Goal: Task Accomplishment & Management: Complete application form

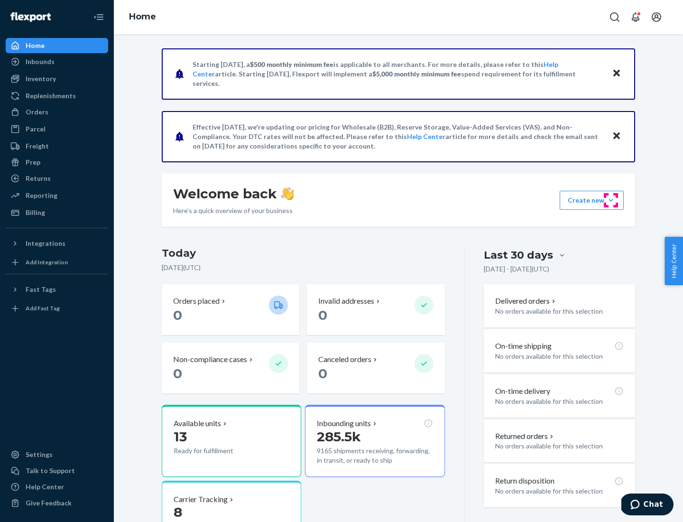
click at [611, 200] on button "Create new Create new inbound Create new order Create new product" at bounding box center [592, 200] width 64 height 19
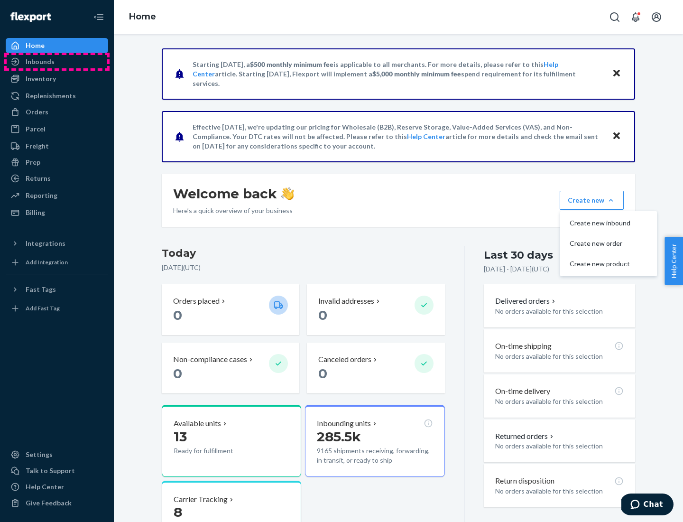
click at [57, 62] on div "Inbounds" at bounding box center [57, 61] width 101 height 13
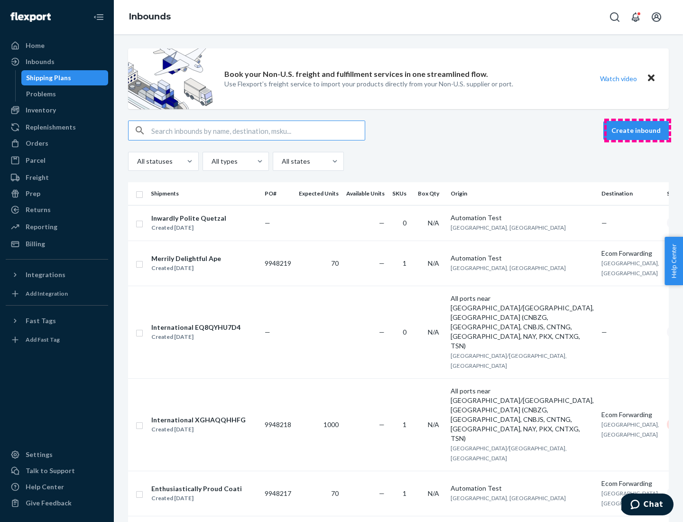
click at [637, 130] on button "Create inbound" at bounding box center [635, 130] width 65 height 19
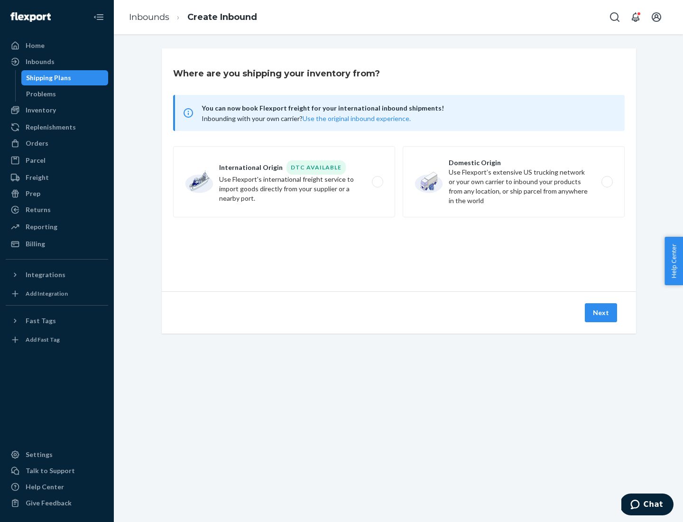
click at [514, 182] on label "Domestic Origin Use Flexport’s extensive US trucking network or your own carrie…" at bounding box center [514, 181] width 222 height 71
click at [607, 182] on input "Domestic Origin Use Flexport’s extensive US trucking network or your own carrie…" at bounding box center [610, 182] width 6 height 6
radio input "true"
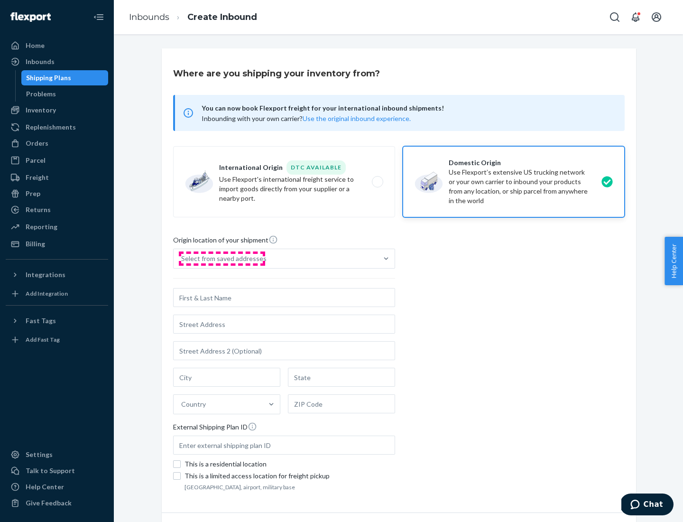
click at [221, 258] on div "Select from saved addresses" at bounding box center [223, 258] width 85 height 9
click at [182, 258] on input "Select from saved addresses" at bounding box center [181, 258] width 1 height 9
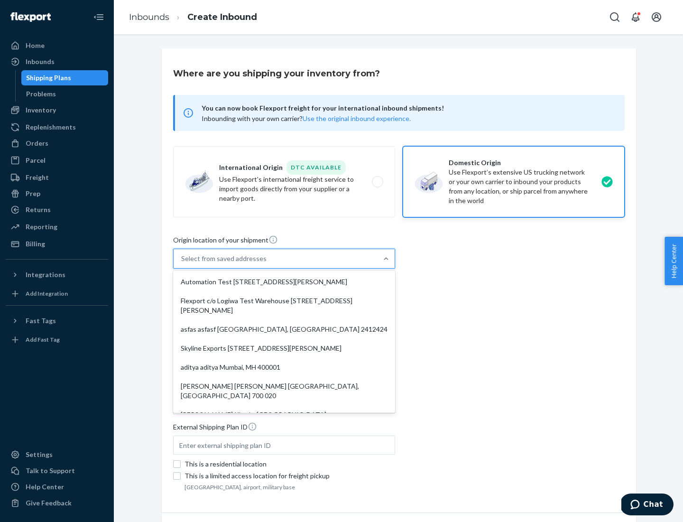
scroll to position [4, 0]
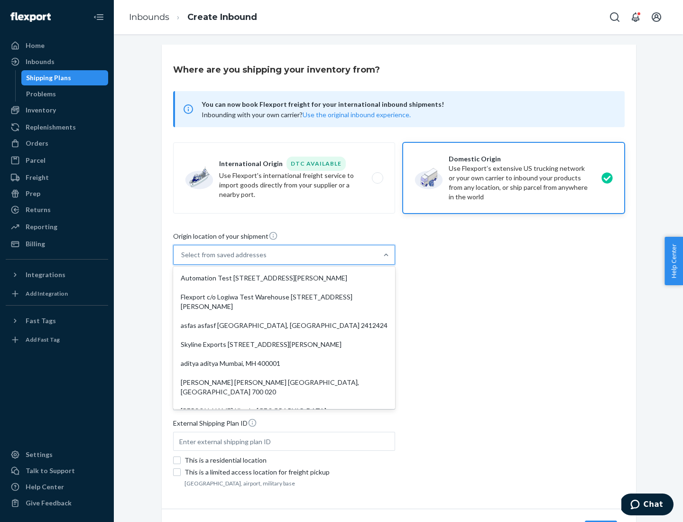
click at [284, 278] on div "Automation Test [STREET_ADDRESS][PERSON_NAME]" at bounding box center [284, 277] width 218 height 19
click at [182, 259] on input "option Automation Test [STREET_ADDRESS][PERSON_NAME]. 9 results available. Use …" at bounding box center [181, 254] width 1 height 9
type input "Automation Test"
type input "9th Floor"
type input "[GEOGRAPHIC_DATA]"
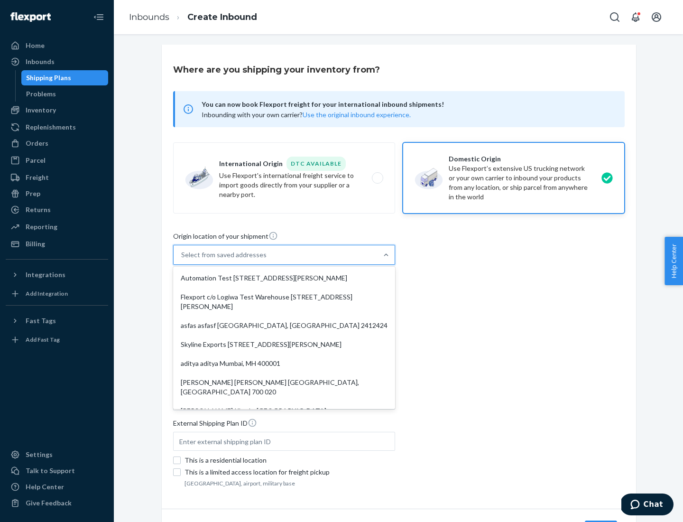
type input "CA"
type input "94104"
type input "[STREET_ADDRESS][PERSON_NAME]"
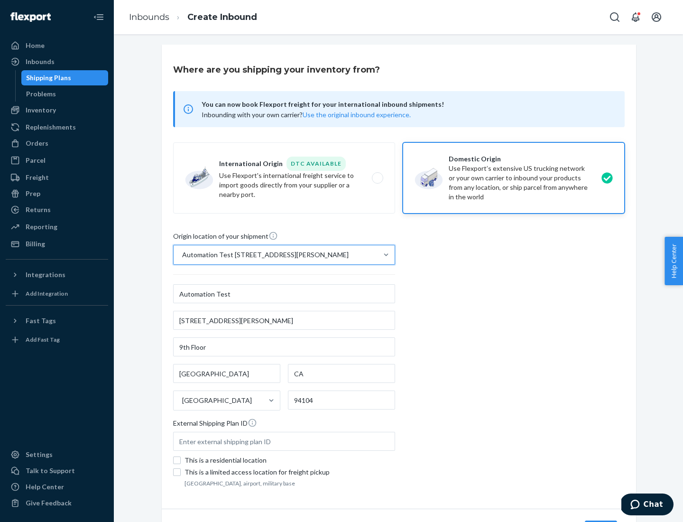
scroll to position [55, 0]
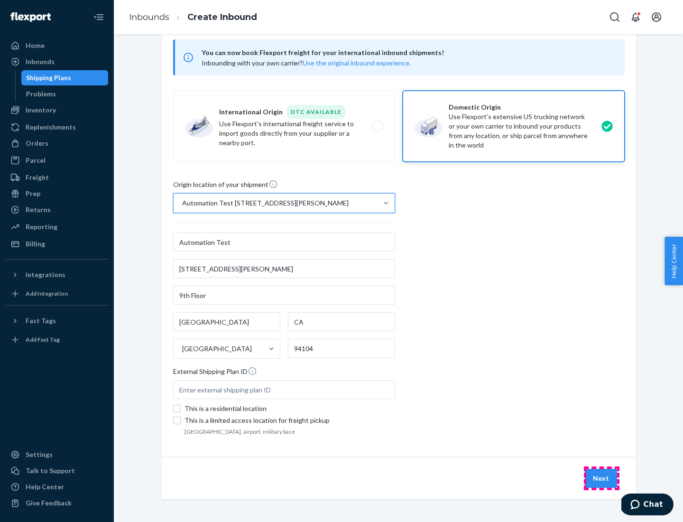
click at [601, 478] on button "Next" at bounding box center [601, 478] width 32 height 19
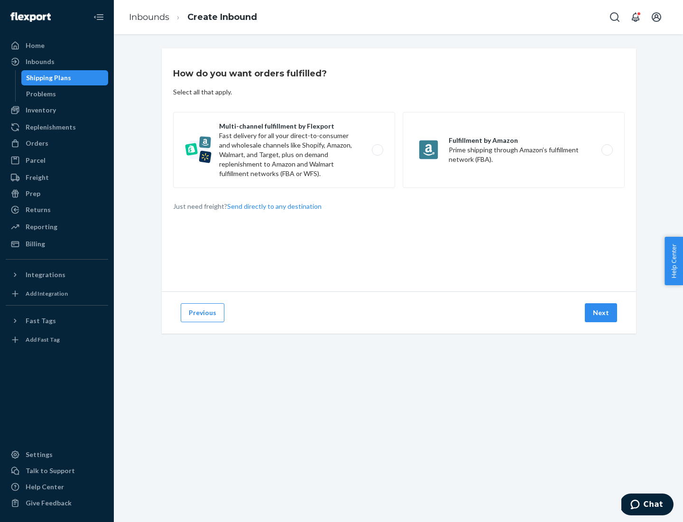
click at [284, 150] on label "Multi-channel fulfillment by Flexport Fast delivery for all your direct-to-cons…" at bounding box center [284, 150] width 222 height 76
click at [377, 150] on input "Multi-channel fulfillment by Flexport Fast delivery for all your direct-to-cons…" at bounding box center [380, 150] width 6 height 6
radio input "true"
click at [601, 313] on button "Next" at bounding box center [601, 312] width 32 height 19
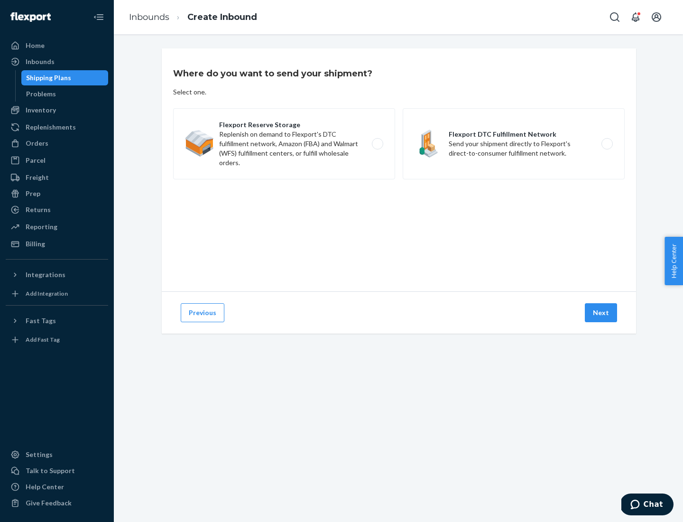
click at [514, 144] on label "Flexport DTC Fulfillment Network Send your shipment directly to Flexport's dire…" at bounding box center [514, 143] width 222 height 71
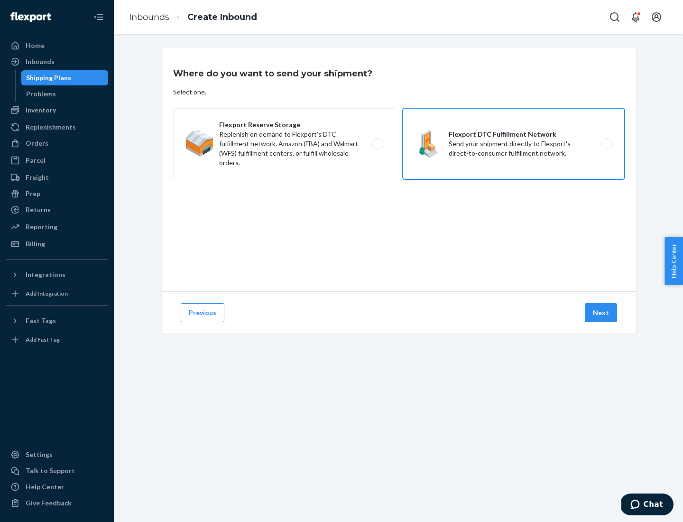
click at [607, 144] on input "Flexport DTC Fulfillment Network Send your shipment directly to Flexport's dire…" at bounding box center [610, 144] width 6 height 6
radio input "true"
click at [601, 313] on button "Next" at bounding box center [601, 312] width 32 height 19
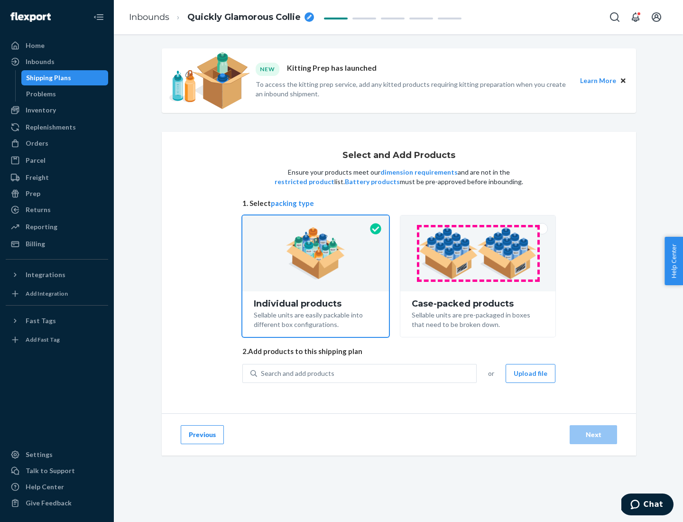
click at [478, 253] on img at bounding box center [478, 253] width 118 height 52
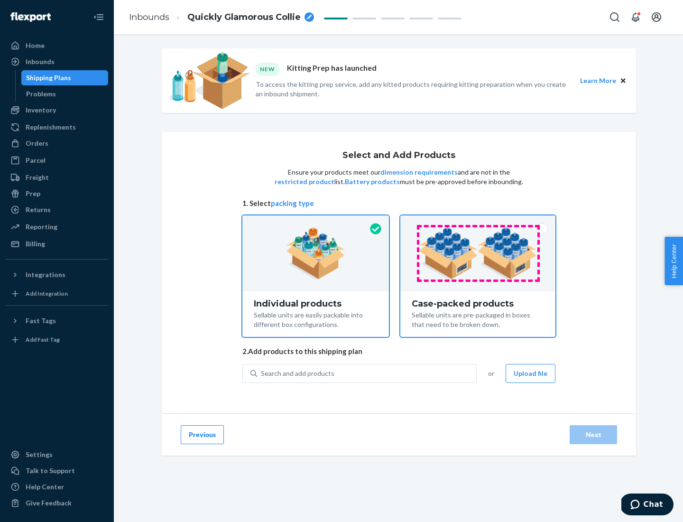
click at [478, 221] on input "Case-packed products Sellable units are pre-packaged in boxes that need to be b…" at bounding box center [478, 218] width 6 height 6
radio input "true"
radio input "false"
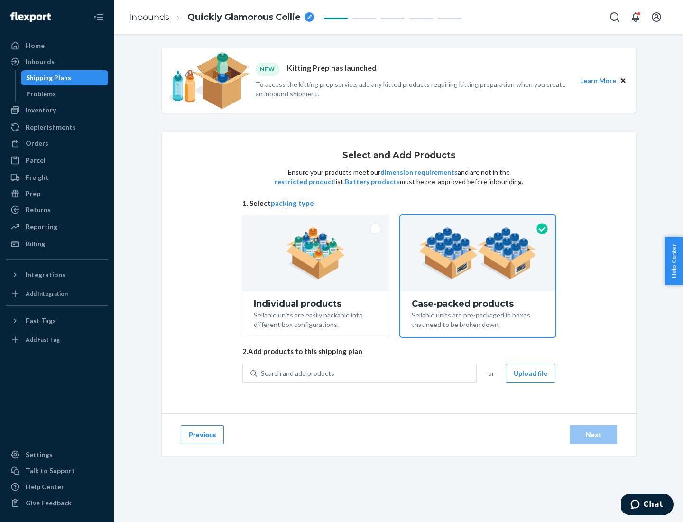
click at [367, 373] on div "Search and add products" at bounding box center [366, 373] width 219 height 17
click at [262, 373] on input "Search and add products" at bounding box center [261, 372] width 1 height 9
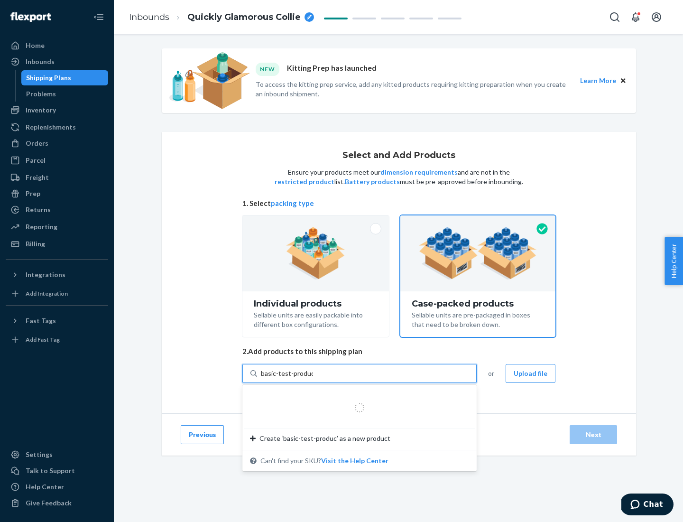
type input "basic-test-product-1"
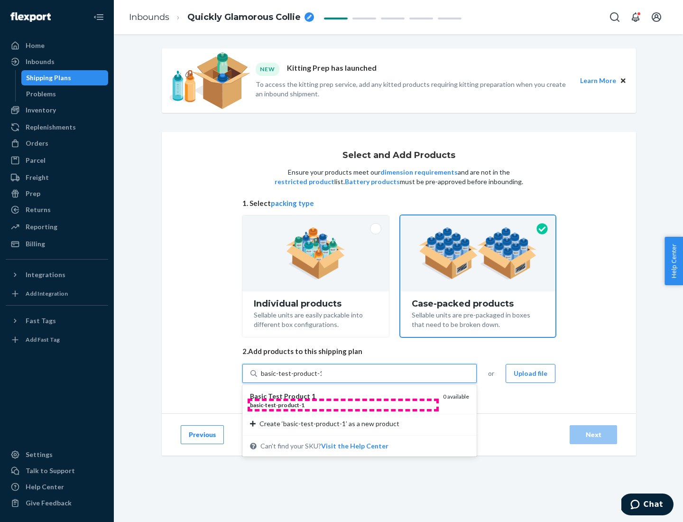
click at [343, 404] on div "basic - test - product - 1" at bounding box center [342, 405] width 185 height 8
click at [322, 378] on input "basic-test-product-1" at bounding box center [291, 372] width 61 height 9
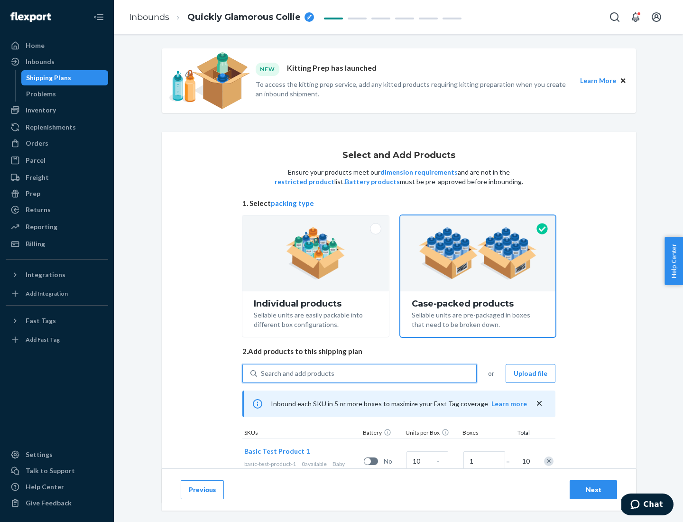
scroll to position [34, 0]
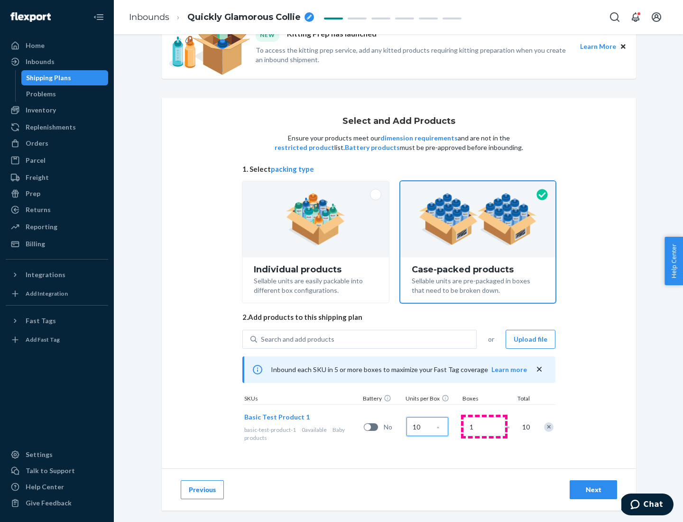
type input "10"
type input "7"
click at [593, 489] on div "Next" at bounding box center [593, 489] width 31 height 9
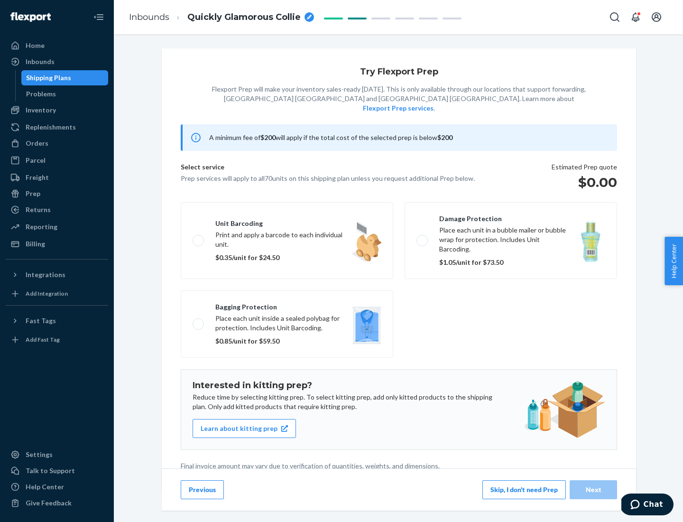
scroll to position [2, 0]
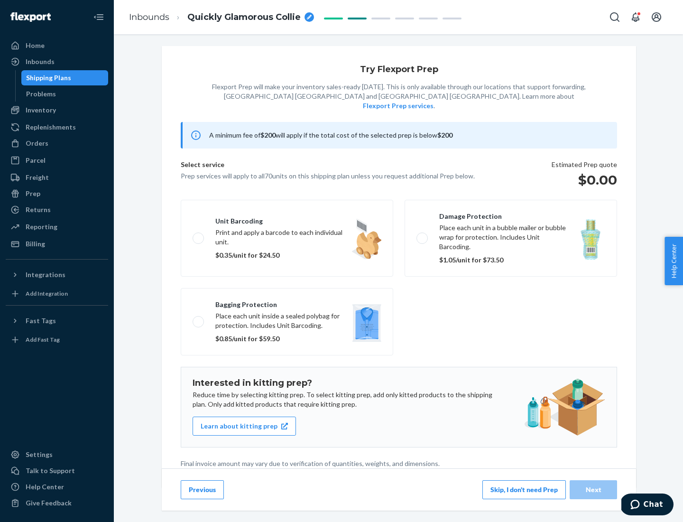
click at [287, 302] on label "Bagging protection Place each unit inside a sealed polybag for protection. Incl…" at bounding box center [287, 321] width 212 height 67
click at [199, 318] on input "Bagging protection Place each unit inside a sealed polybag for protection. Incl…" at bounding box center [196, 321] width 6 height 6
checkbox input "true"
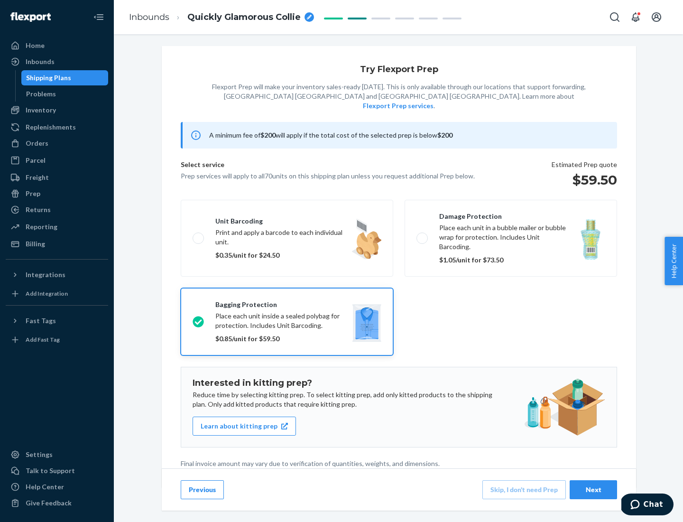
click at [593, 489] on div "Next" at bounding box center [593, 489] width 31 height 9
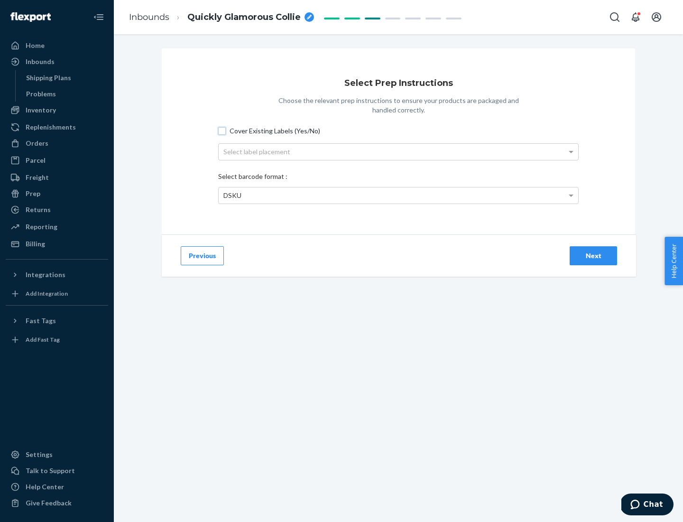
click at [222, 130] on input "Cover Existing Labels (Yes/No)" at bounding box center [222, 131] width 8 height 8
checkbox input "true"
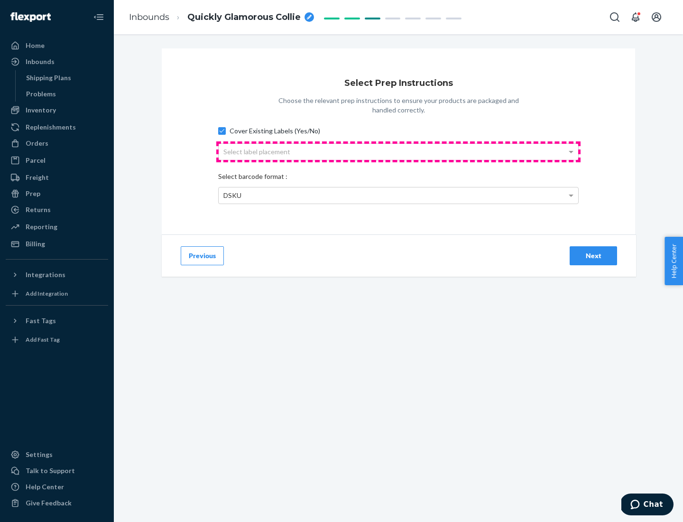
click at [398, 151] on div "Select label placement" at bounding box center [398, 152] width 359 height 16
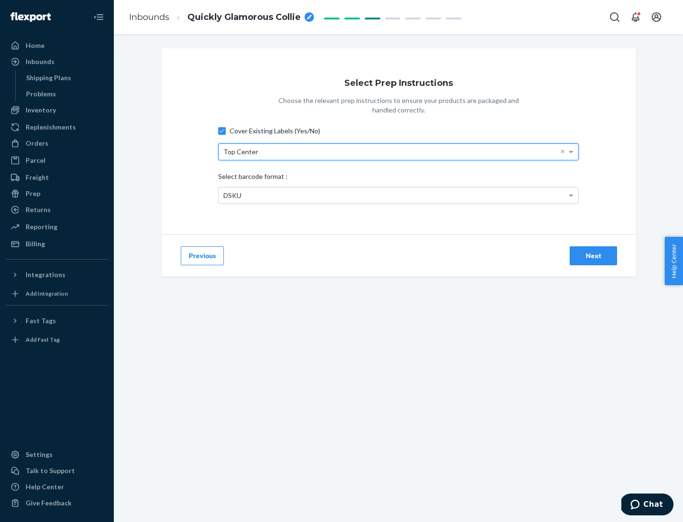
click at [398, 195] on div "DSKU" at bounding box center [398, 195] width 359 height 16
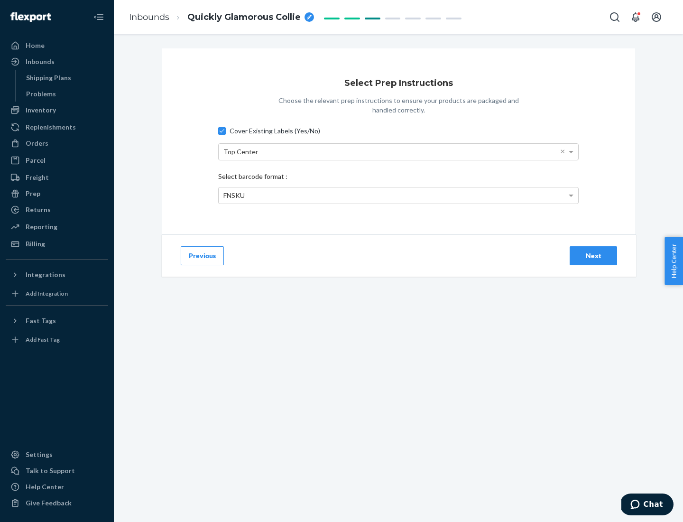
click at [593, 255] on div "Next" at bounding box center [593, 255] width 31 height 9
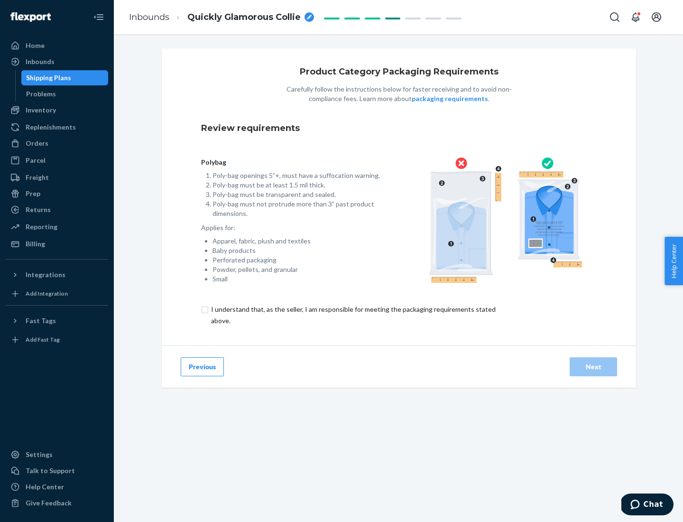
click at [352, 314] on input "checkbox" at bounding box center [358, 314] width 315 height 23
checkbox input "true"
click at [593, 366] on div "Next" at bounding box center [593, 366] width 31 height 9
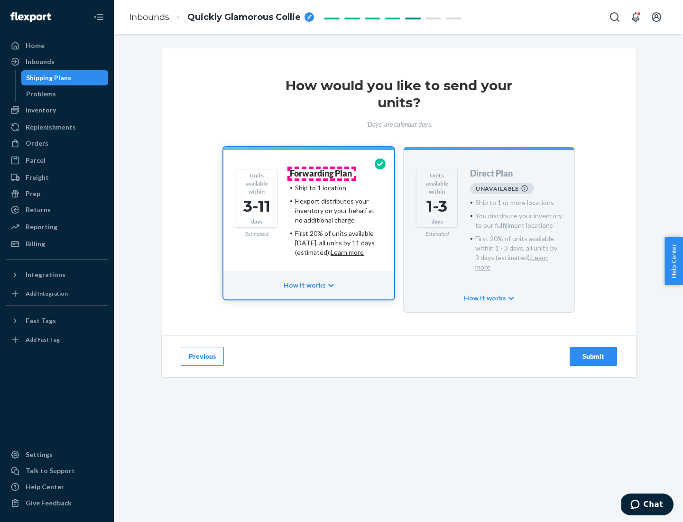
click at [322, 173] on h4 "Forwarding Plan" at bounding box center [321, 173] width 62 height 9
click at [593, 351] on div "Submit" at bounding box center [593, 355] width 31 height 9
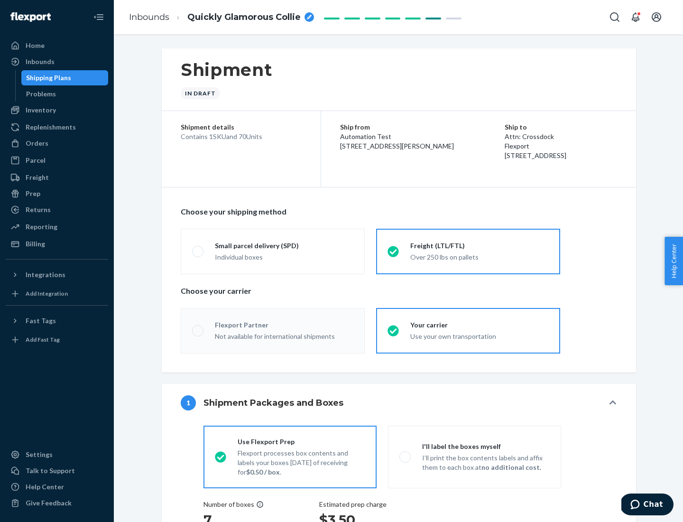
radio input "true"
radio input "false"
radio input "true"
radio input "false"
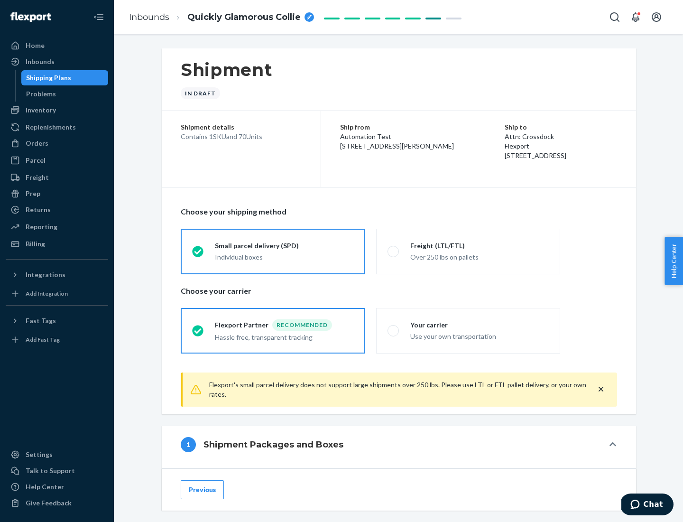
click at [468, 251] on div "Over 250 lbs on pallets" at bounding box center [479, 255] width 138 height 11
click at [394, 251] on input "Freight (LTL/FTL) Over 250 lbs on pallets" at bounding box center [390, 251] width 6 height 6
radio input "true"
radio input "false"
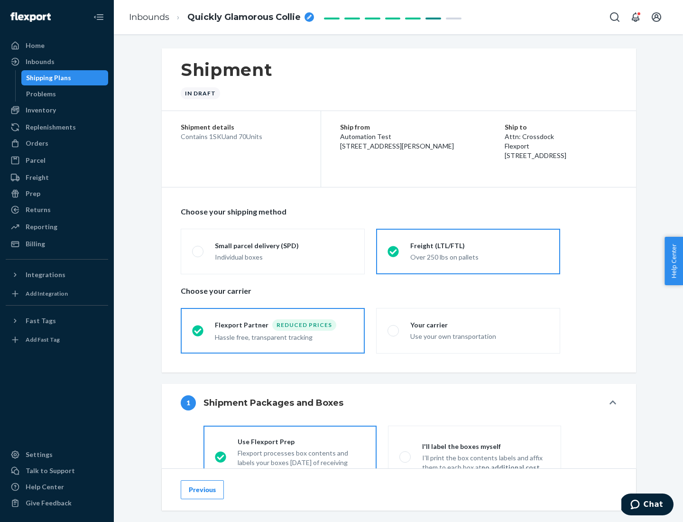
scroll to position [53, 0]
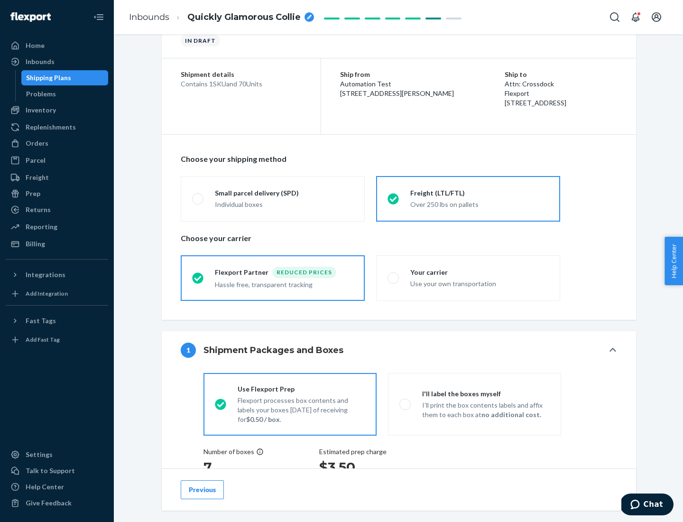
click at [273, 278] on div "Hassle free, transparent tracking" at bounding box center [284, 283] width 138 height 11
click at [198, 277] on input "Flexport Partner Reduced prices Hassle free, transparent tracking" at bounding box center [195, 278] width 6 height 6
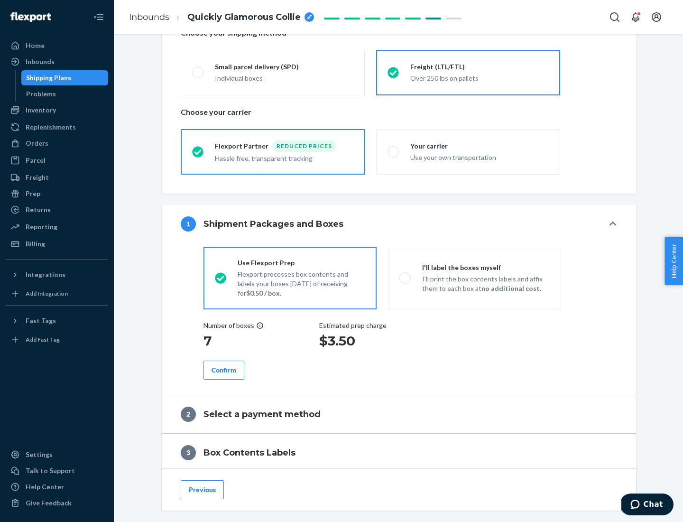
click at [474, 277] on p "I’ll print the box contents labels and affix them to each box at no additional …" at bounding box center [486, 283] width 128 height 19
click at [405, 277] on input "I'll label the boxes myself I’ll print the box contents labels and affix them t…" at bounding box center [402, 278] width 6 height 6
radio input "true"
radio input "false"
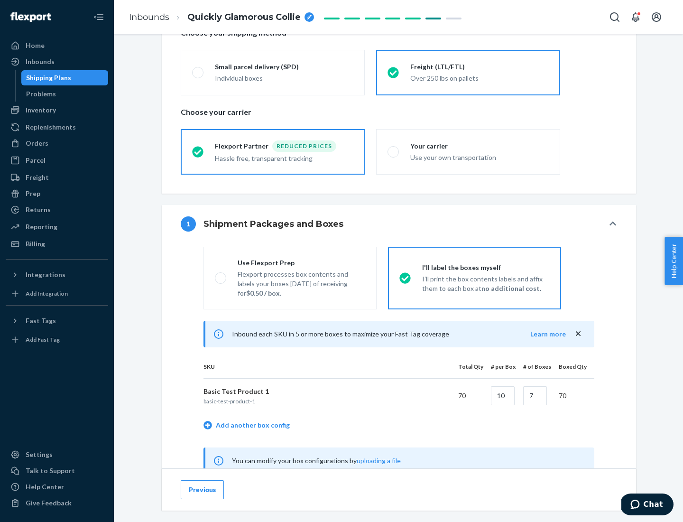
scroll to position [296, 0]
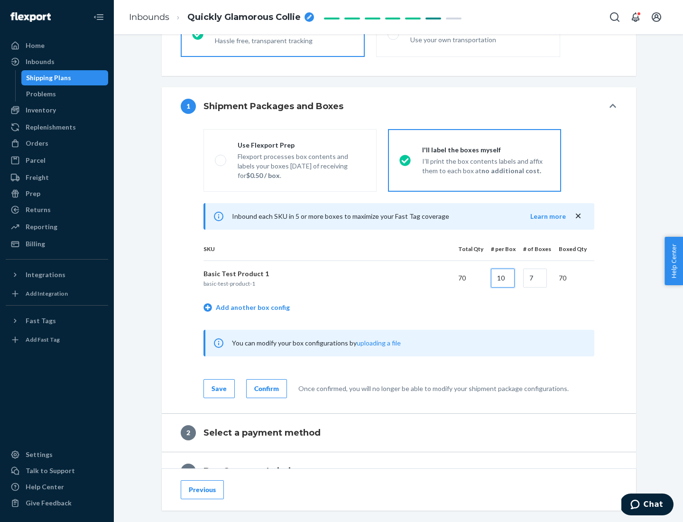
type input "10"
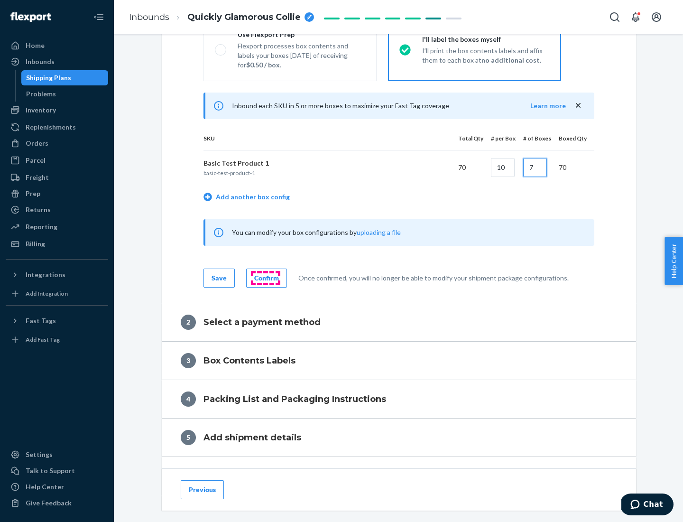
type input "7"
click at [265, 277] on div "Confirm" at bounding box center [266, 277] width 25 height 9
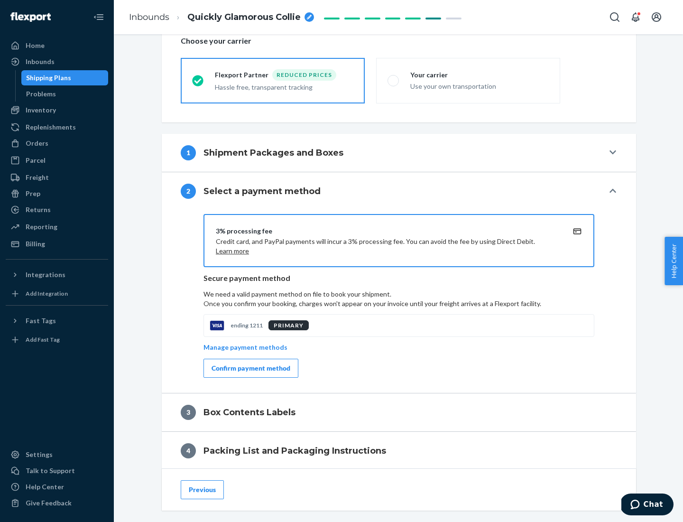
scroll to position [340, 0]
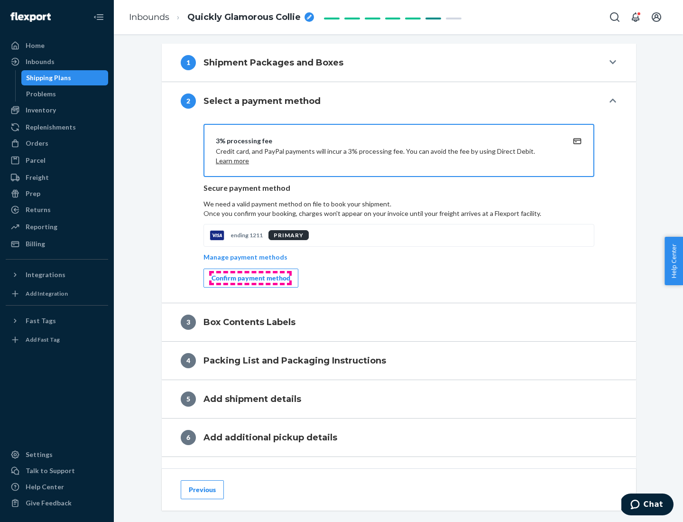
click at [250, 278] on div "Confirm payment method" at bounding box center [250, 277] width 79 height 9
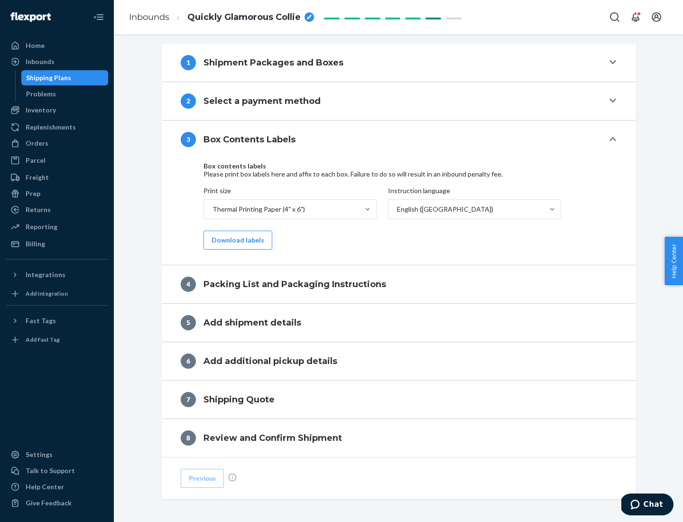
scroll to position [302, 0]
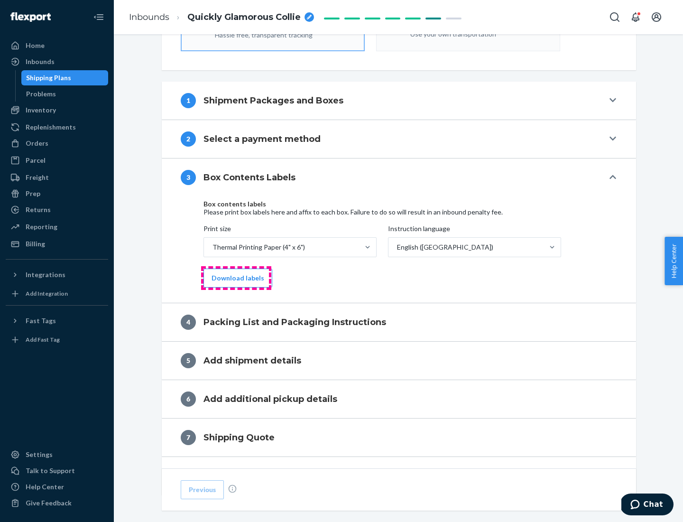
click at [236, 278] on button "Download labels" at bounding box center [237, 277] width 69 height 19
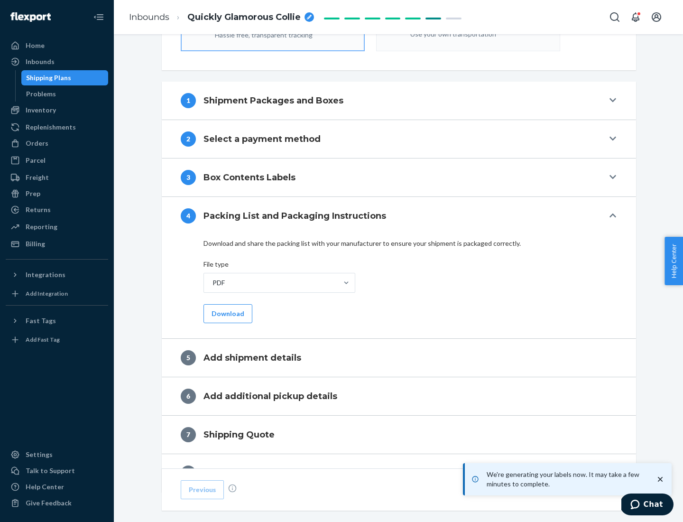
scroll to position [338, 0]
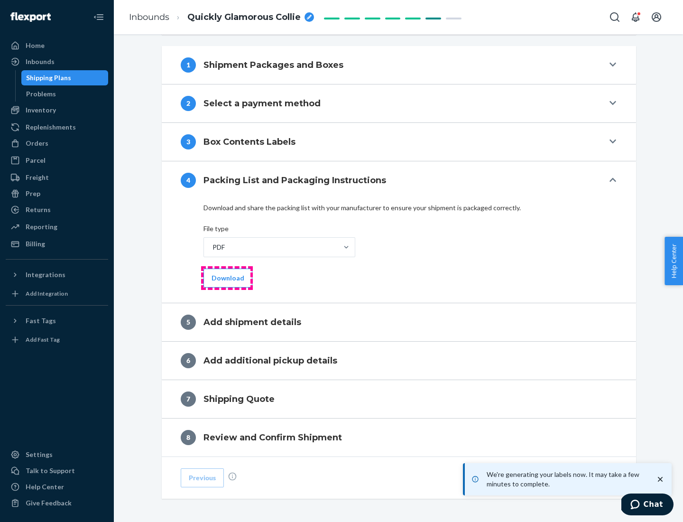
click at [227, 277] on button "Download" at bounding box center [227, 277] width 49 height 19
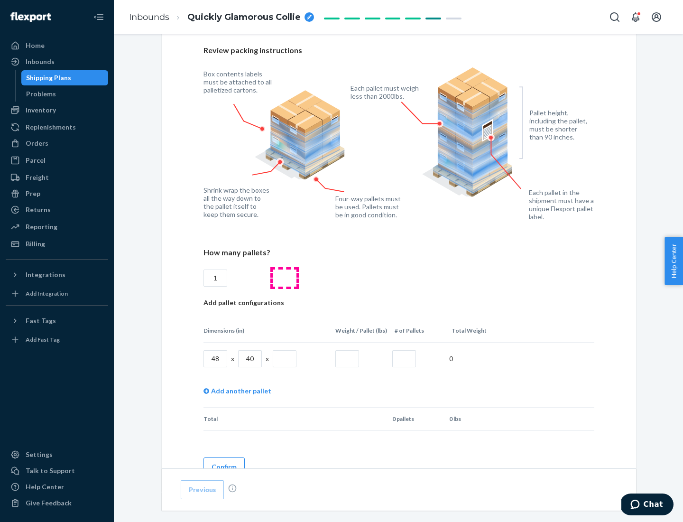
scroll to position [689, 0]
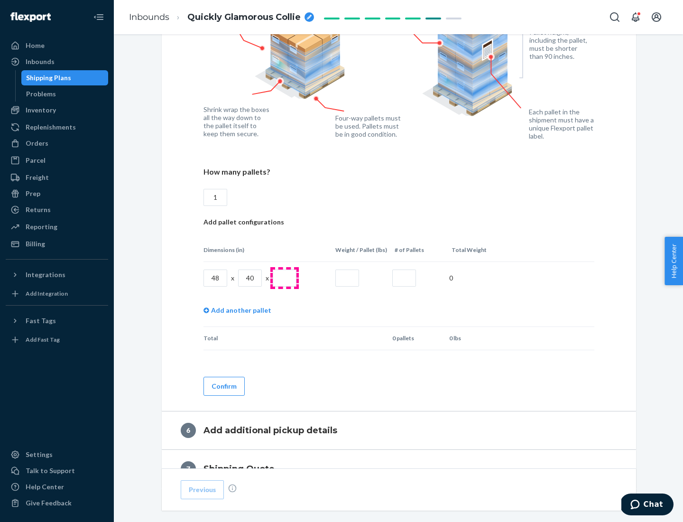
type input "1"
type input "40"
type input "200"
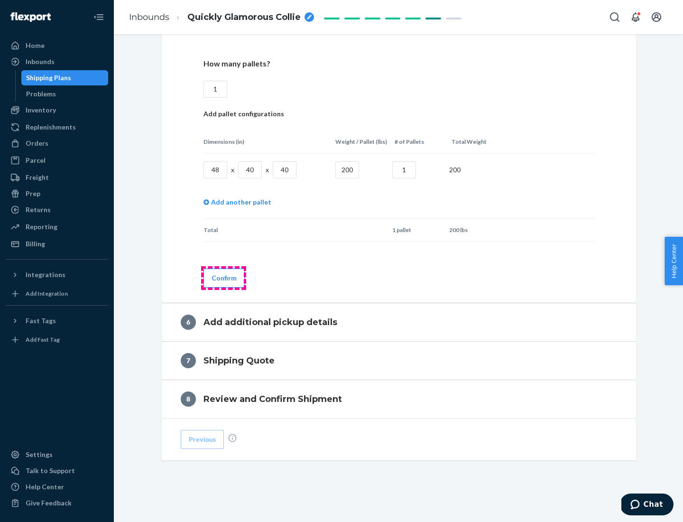
type input "1"
click at [223, 277] on button "Confirm" at bounding box center [223, 277] width 41 height 19
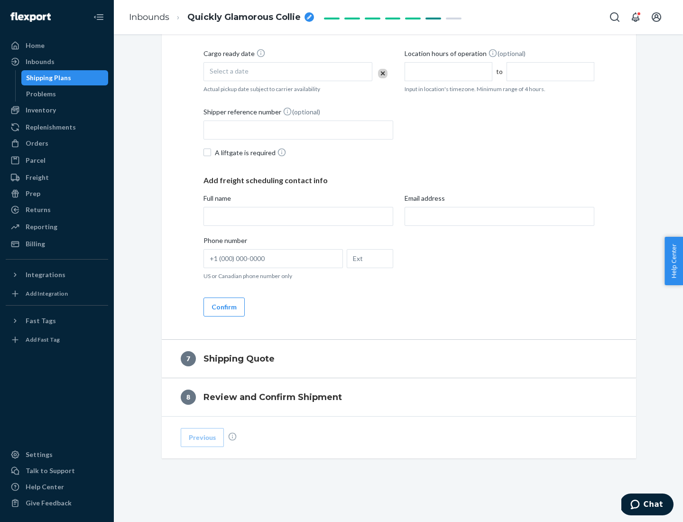
scroll to position [363, 0]
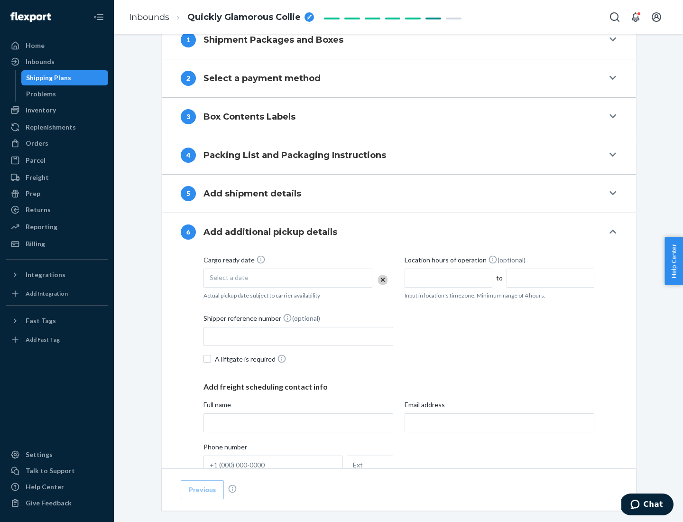
click at [288, 277] on div "Select a date" at bounding box center [287, 277] width 169 height 19
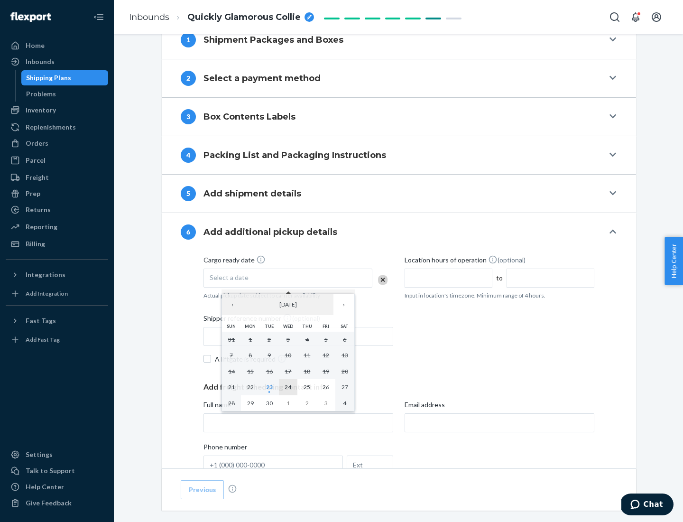
click at [288, 386] on abbr "24" at bounding box center [288, 386] width 7 height 7
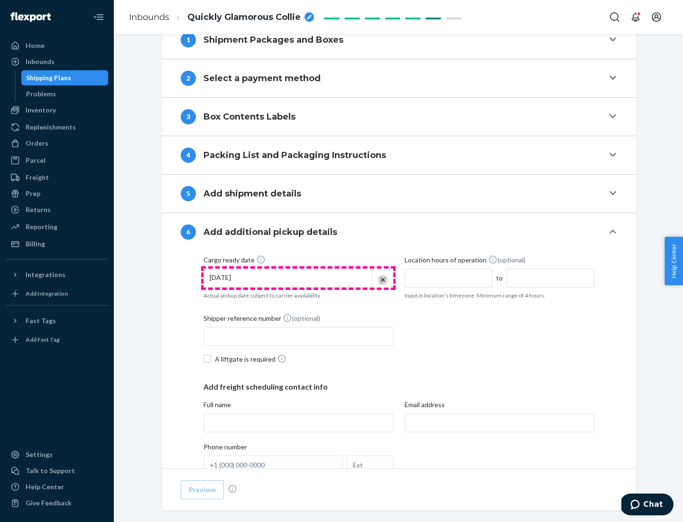
scroll to position [507, 0]
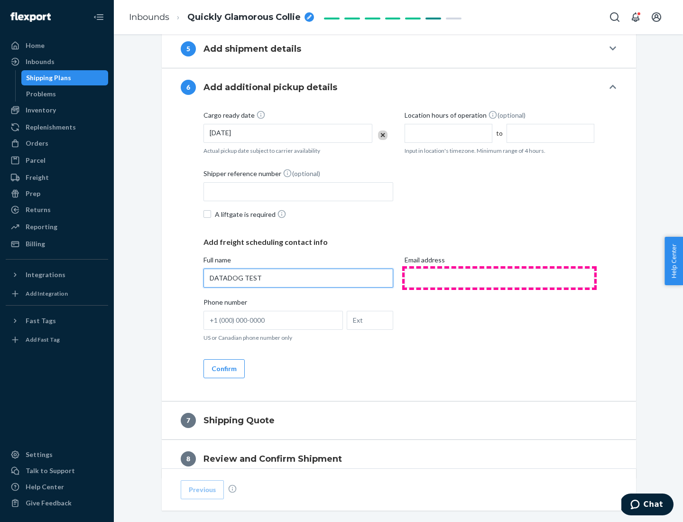
type input "DATADOG TEST"
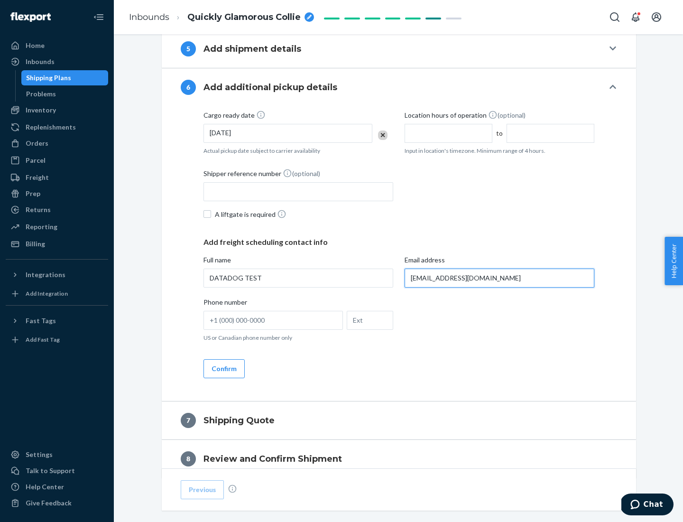
scroll to position [550, 0]
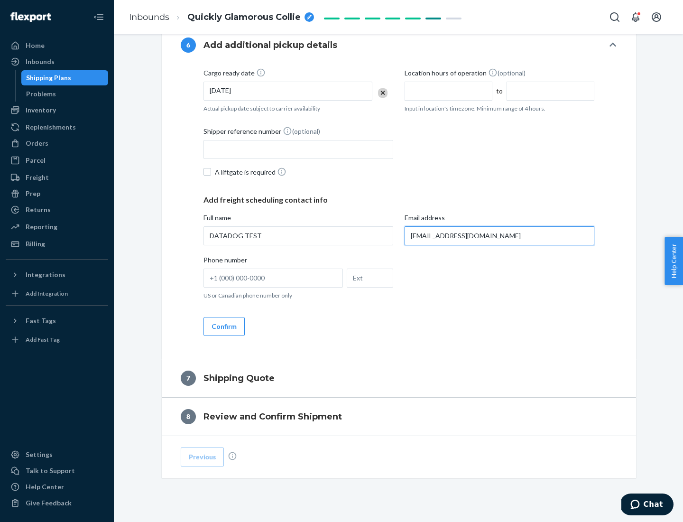
type input "[EMAIL_ADDRESS][DOMAIN_NAME]"
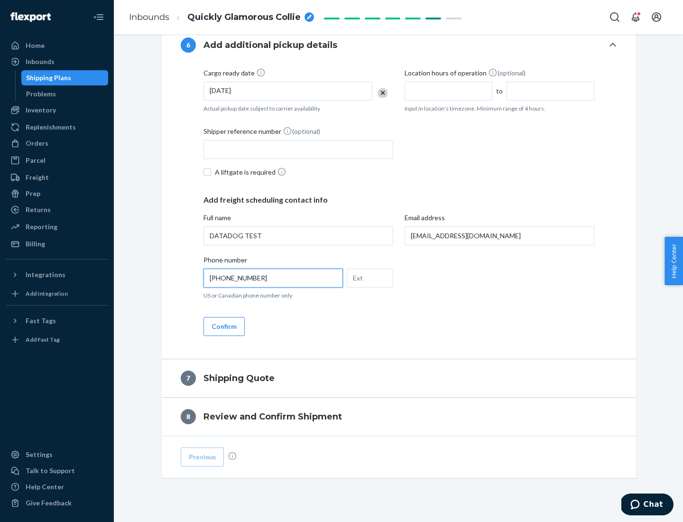
scroll to position [569, 0]
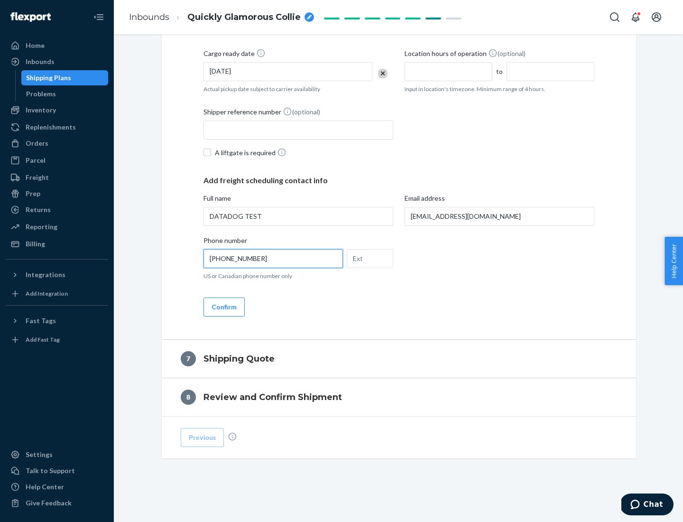
type input "[PHONE_NUMBER]"
click at [223, 306] on button "Confirm" at bounding box center [223, 306] width 41 height 19
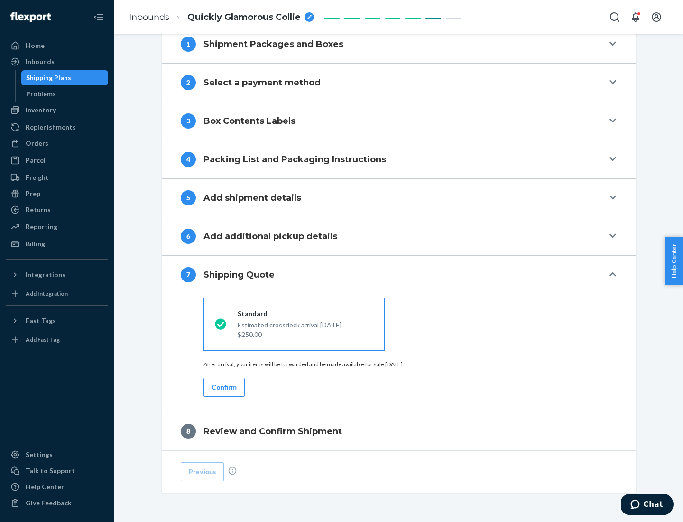
scroll to position [393, 0]
